Goal: Transaction & Acquisition: Purchase product/service

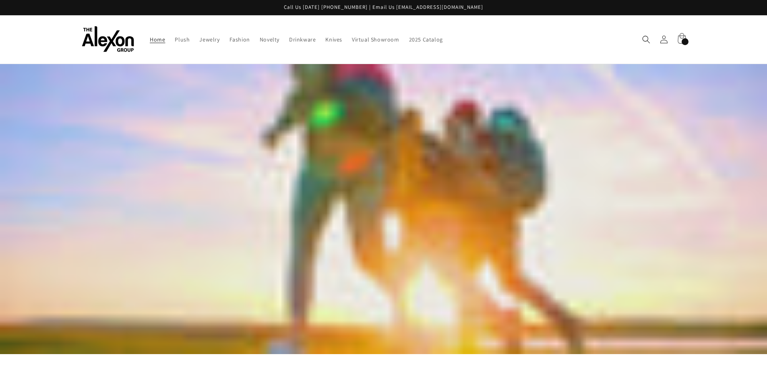
click at [682, 41] on div "168 items" at bounding box center [684, 41] width 7 height 7
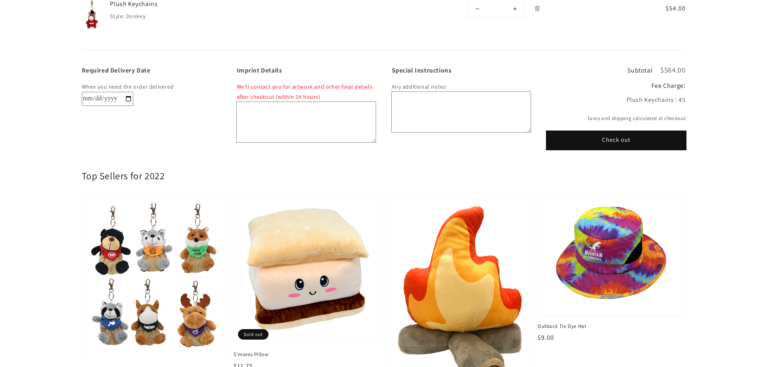
scroll to position [322, 0]
click at [617, 138] on button "Check out" at bounding box center [615, 140] width 139 height 18
